Goal: Information Seeking & Learning: Check status

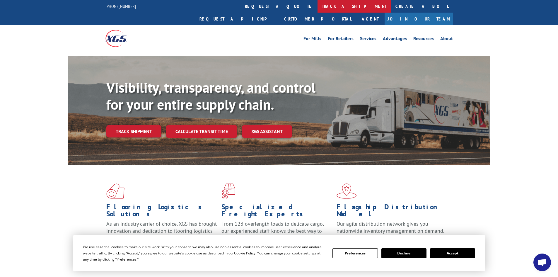
click at [317, 7] on link "track a shipment" at bounding box center [353, 6] width 73 height 13
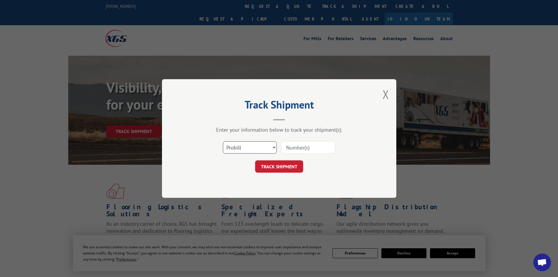
click at [260, 145] on select "Select category... Probill BOL PO" at bounding box center [250, 147] width 54 height 12
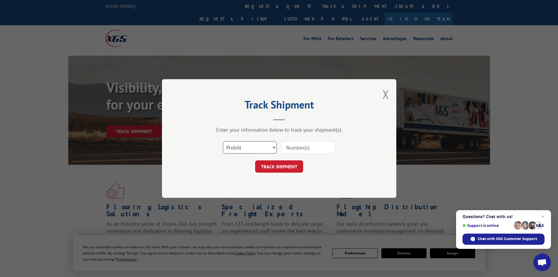
select select "bol"
click at [223, 141] on select "Select category... Probill BOL PO" at bounding box center [250, 147] width 54 height 12
click at [302, 147] on input at bounding box center [308, 147] width 54 height 12
paste input "6008807"
type input "6008807"
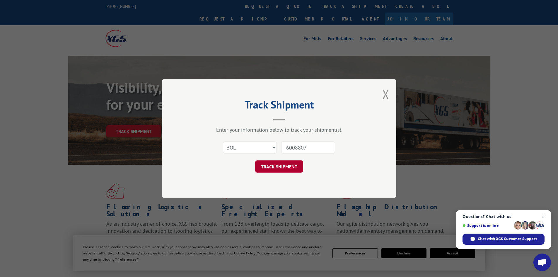
click at [293, 170] on button "TRACK SHIPMENT" at bounding box center [279, 166] width 48 height 12
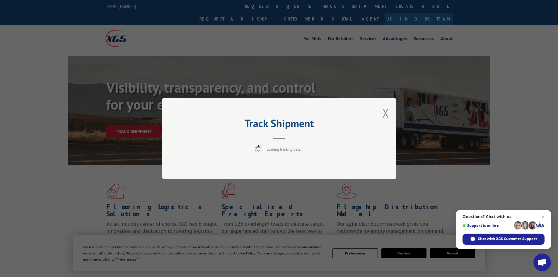
click at [545, 217] on span "Open chat" at bounding box center [542, 216] width 7 height 7
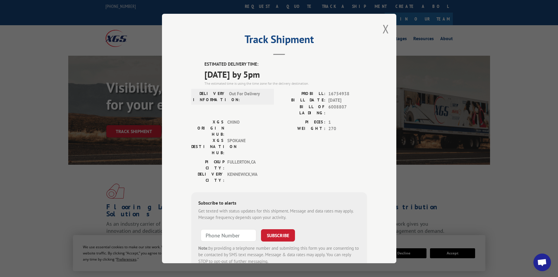
scroll to position [14, 0]
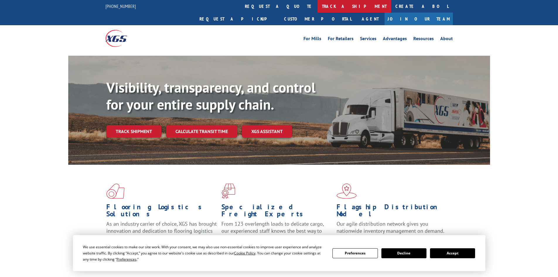
click at [317, 1] on link "track a shipment" at bounding box center [353, 6] width 73 height 13
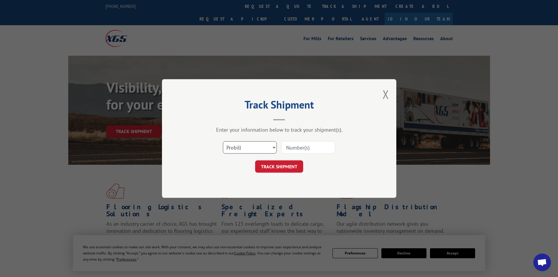
click at [251, 148] on select "Select category... Probill BOL PO" at bounding box center [250, 147] width 54 height 12
select select "bol"
click at [223, 141] on select "Select category... Probill BOL PO" at bounding box center [250, 147] width 54 height 12
click at [305, 143] on input at bounding box center [308, 147] width 54 height 12
paste input "6013254"
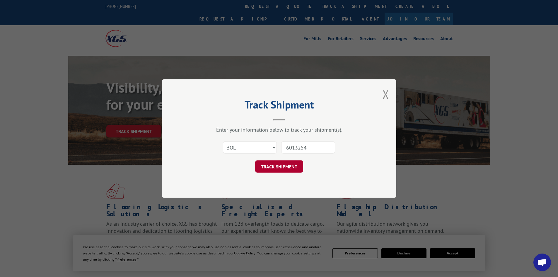
type input "6013254"
click at [287, 170] on button "TRACK SHIPMENT" at bounding box center [279, 166] width 48 height 12
